Goal: Task Accomplishment & Management: Manage account settings

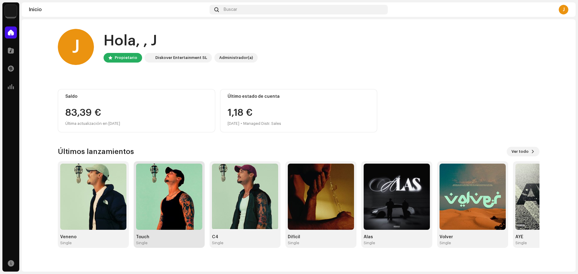
click at [169, 210] on img at bounding box center [169, 197] width 66 height 66
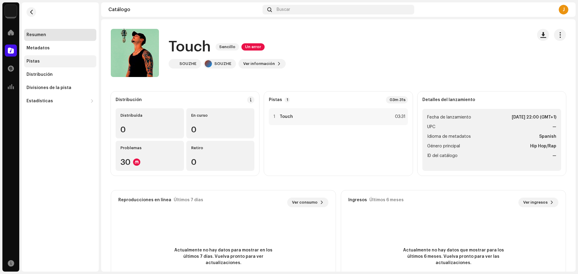
click at [58, 55] on div "Pistas" at bounding box center [60, 61] width 72 height 12
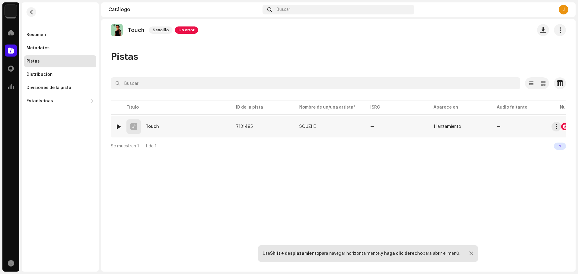
click at [120, 126] on div at bounding box center [119, 126] width 5 height 5
click at [117, 126] on div at bounding box center [119, 126] width 5 height 5
click at [150, 258] on span at bounding box center [152, 259] width 4 height 5
click at [247, 259] on p-slider at bounding box center [351, 259] width 335 height 1
click at [155, 260] on div at bounding box center [152, 260] width 10 height 10
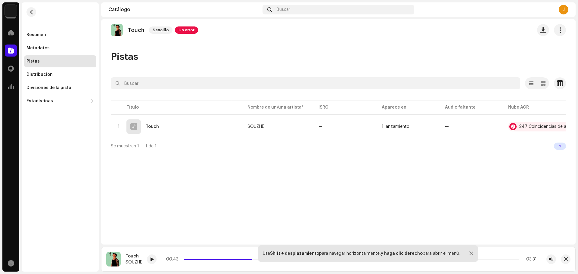
scroll to position [0, 64]
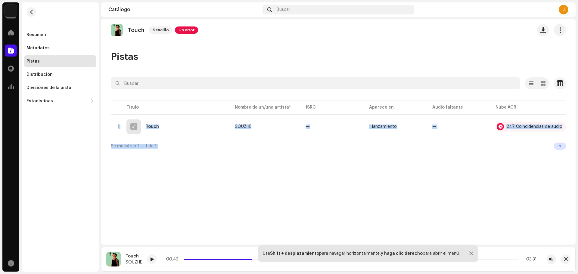
drag, startPoint x: 517, startPoint y: 141, endPoint x: 541, endPoint y: 140, distance: 24.1
click at [541, 140] on div "Seleccionado 0 Opciones Filtros Estado de distribución En curso No iniciado Fec…" at bounding box center [338, 115] width 455 height 76
click at [540, 126] on div "247 Coincidencias de audio" at bounding box center [534, 127] width 56 height 4
click at [459, 156] on div "Reconocimiento de audio por Remezclas o muestras 233 Canción versionada 14 Todo…" at bounding box center [289, 137] width 578 height 274
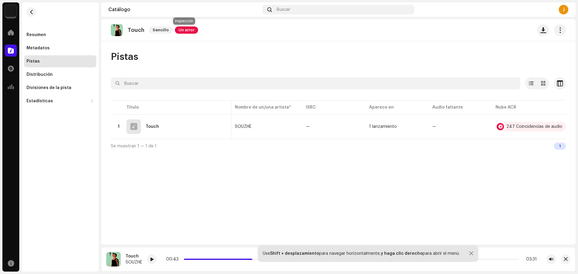
click at [184, 28] on span "Un error" at bounding box center [186, 29] width 23 height 7
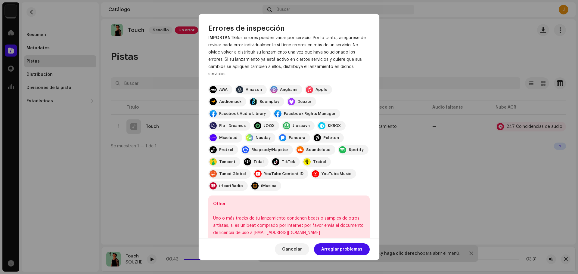
scroll to position [42, 0]
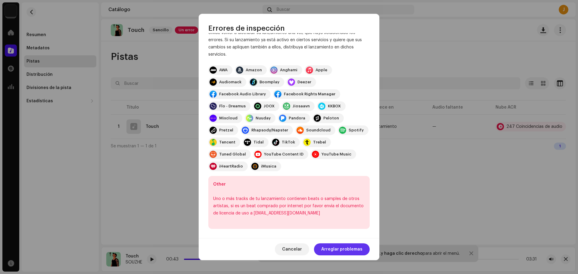
click at [334, 249] on span "Arreglar problemas" at bounding box center [341, 250] width 41 height 12
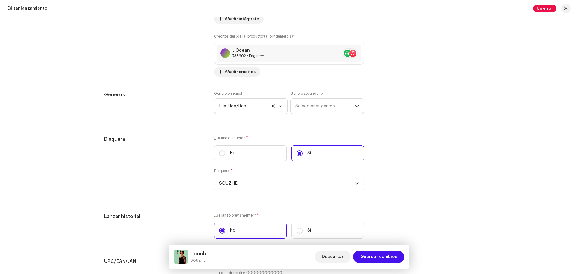
scroll to position [1023, 0]
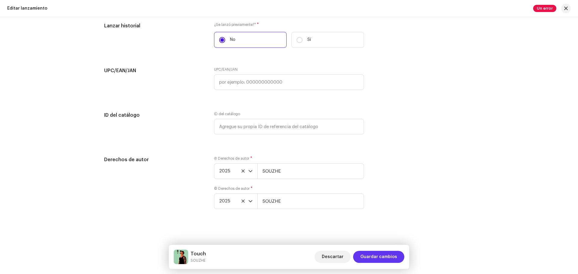
click at [372, 254] on span "Guardar cambios" at bounding box center [378, 257] width 37 height 12
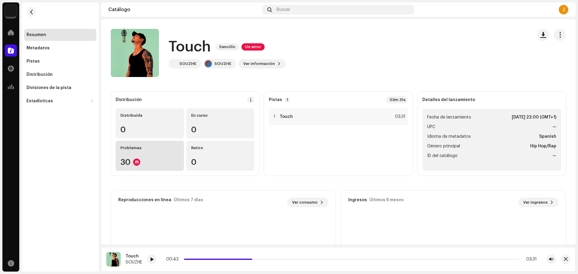
click at [157, 160] on div "30" at bounding box center [149, 162] width 59 height 8
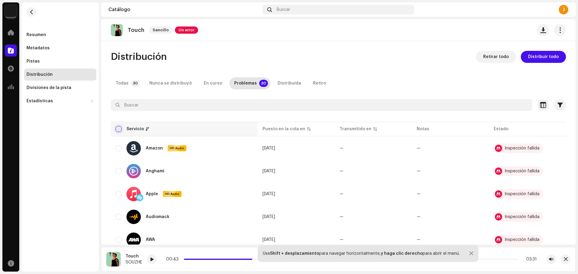
click at [120, 128] on input "checkbox" at bounding box center [119, 129] width 6 height 6
checkbox input "true"
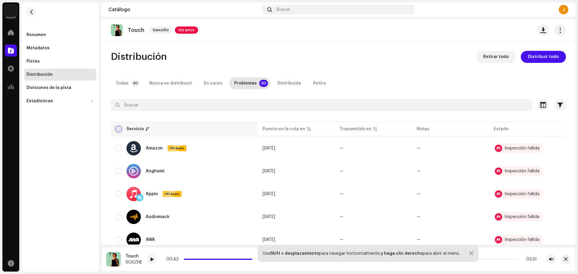
checkbox input "true"
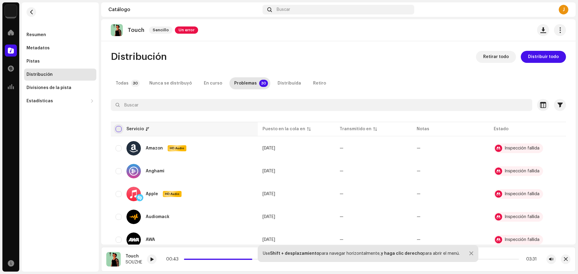
checkbox input "true"
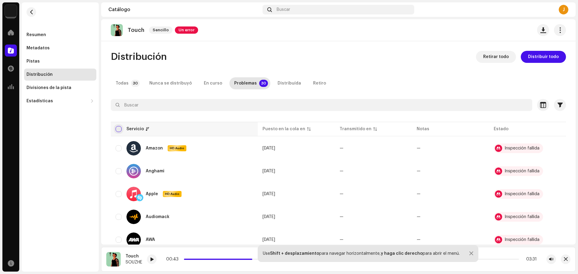
checkbox input "true"
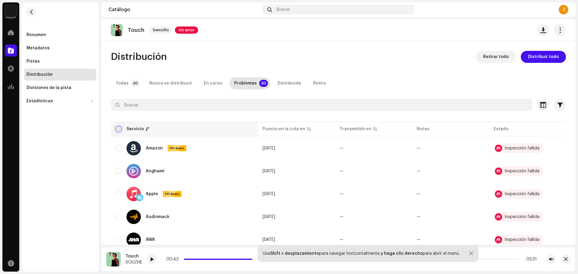
checkbox input "true"
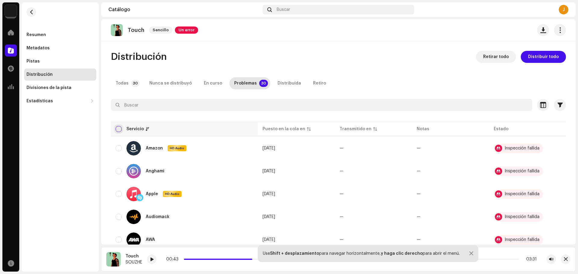
checkbox input "true"
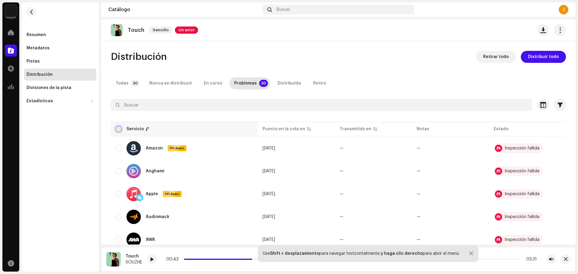
checkbox input "true"
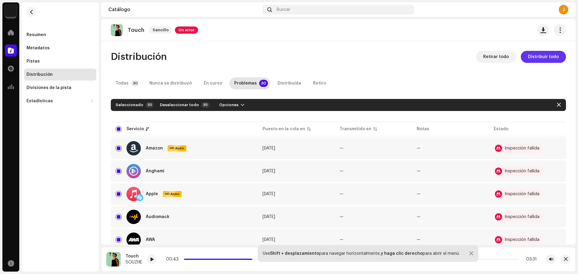
click at [548, 59] on span "Distribuir todo" at bounding box center [543, 57] width 31 height 12
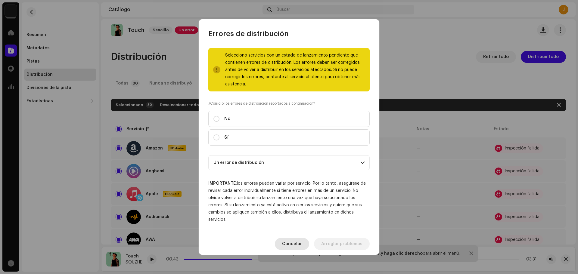
click at [295, 243] on span "Cancelar" at bounding box center [292, 244] width 20 height 12
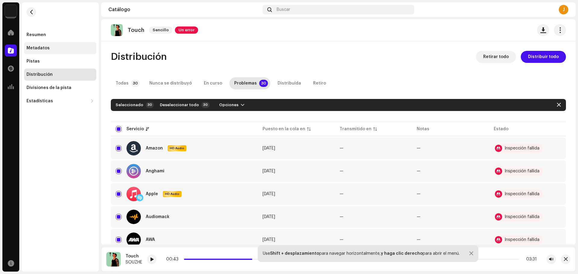
click at [52, 47] on div "Metadatos" at bounding box center [59, 48] width 67 height 5
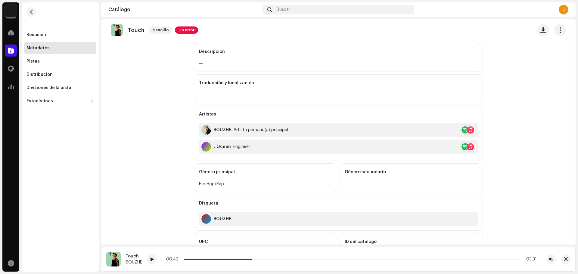
scroll to position [160, 0]
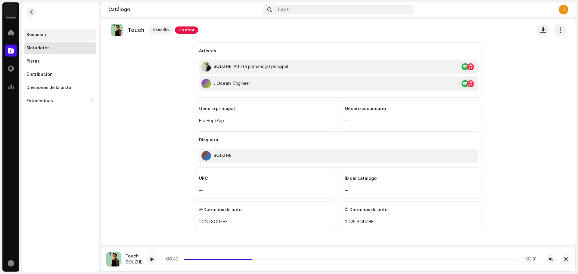
click at [40, 38] on div "Resumen" at bounding box center [60, 35] width 72 height 12
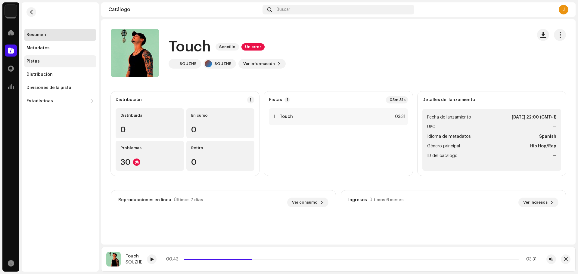
click at [44, 59] on div "Pistas" at bounding box center [59, 61] width 67 height 5
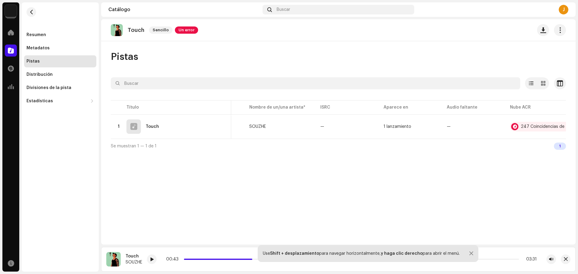
scroll to position [0, 64]
click at [182, 27] on span "Un error" at bounding box center [186, 29] width 23 height 7
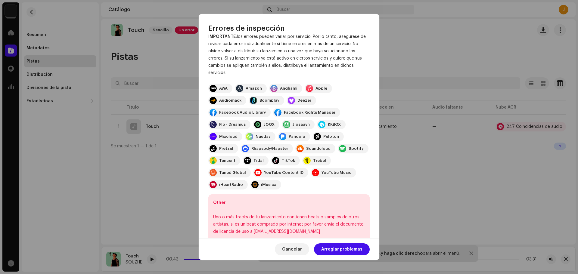
scroll to position [42, 0]
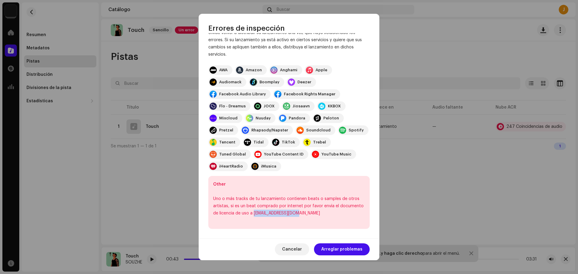
drag, startPoint x: 253, startPoint y: 212, endPoint x: 300, endPoint y: 213, distance: 46.4
click at [300, 213] on div "Uno o más tracks de tu lanzamiento contienen beats o samples de otros artistas,…" at bounding box center [289, 206] width 152 height 22
copy div "[EMAIL_ADDRESS][DOMAIN_NAME]"
click at [299, 250] on span "Cancelar" at bounding box center [292, 250] width 20 height 12
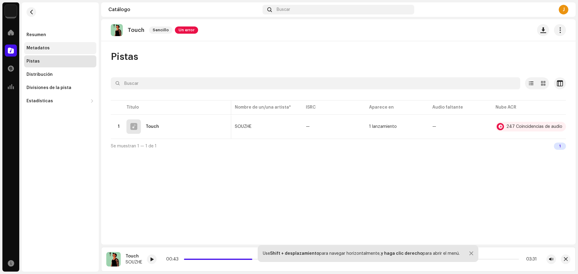
click at [40, 49] on div "Metadatos" at bounding box center [37, 48] width 23 height 5
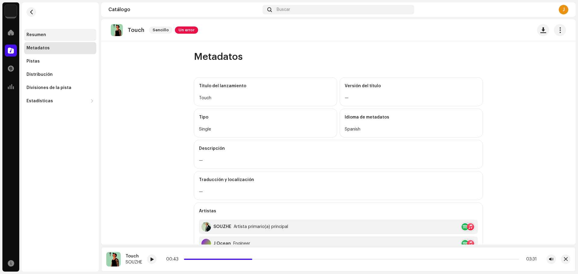
click at [42, 37] on div "Resumen" at bounding box center [36, 35] width 20 height 5
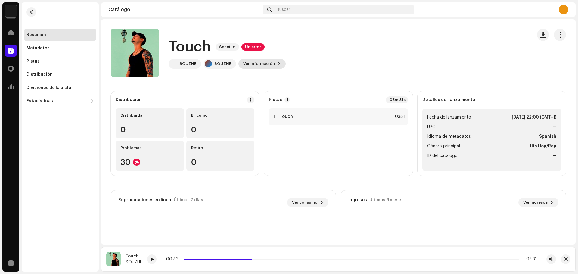
click at [252, 65] on span "Ver información" at bounding box center [259, 64] width 32 height 12
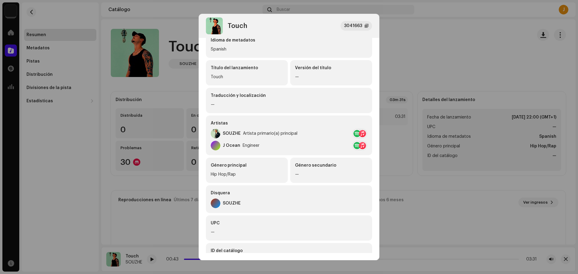
scroll to position [77, 0]
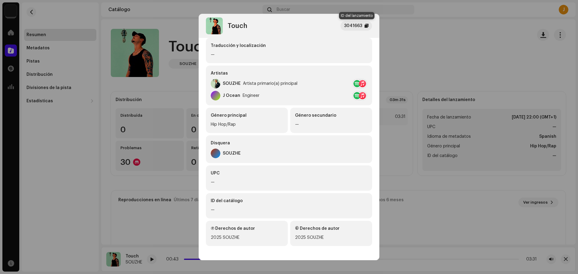
click at [367, 25] on div at bounding box center [367, 25] width 4 height 5
